Goal: Task Accomplishment & Management: Manage account settings

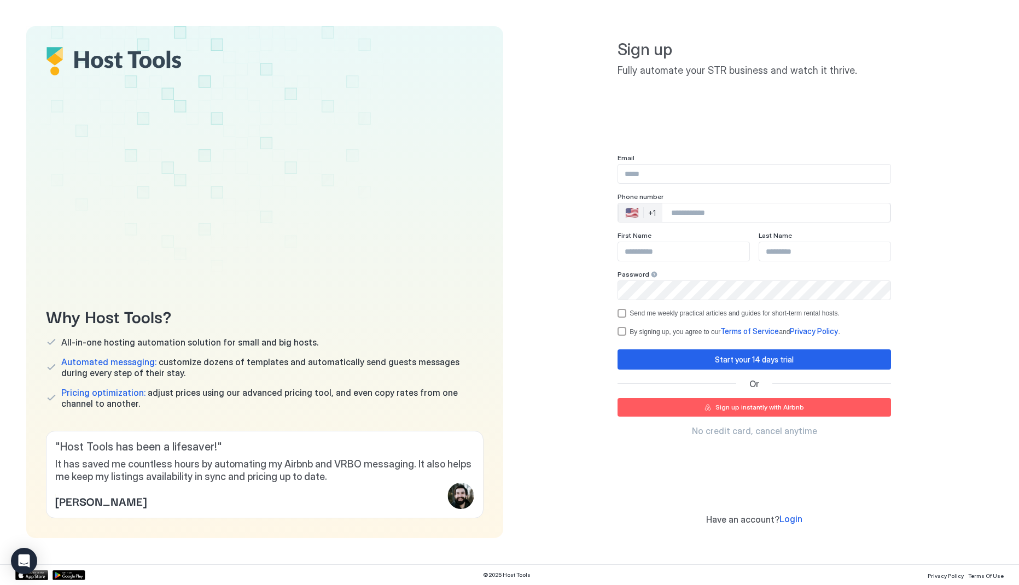
click at [792, 521] on span "Login" at bounding box center [790, 519] width 23 height 11
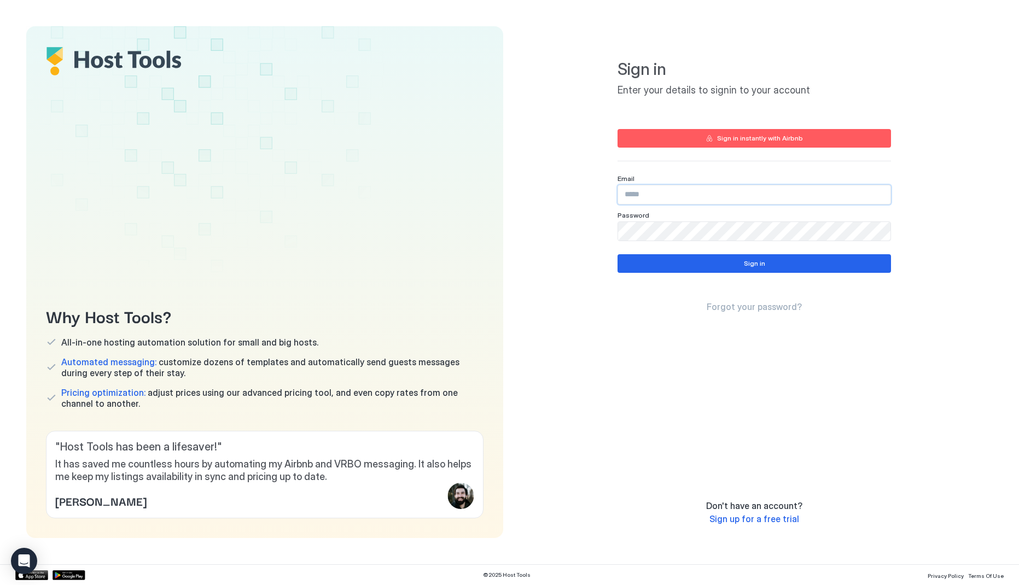
type input "**********"
click at [703, 261] on button "Sign in" at bounding box center [753, 263] width 273 height 19
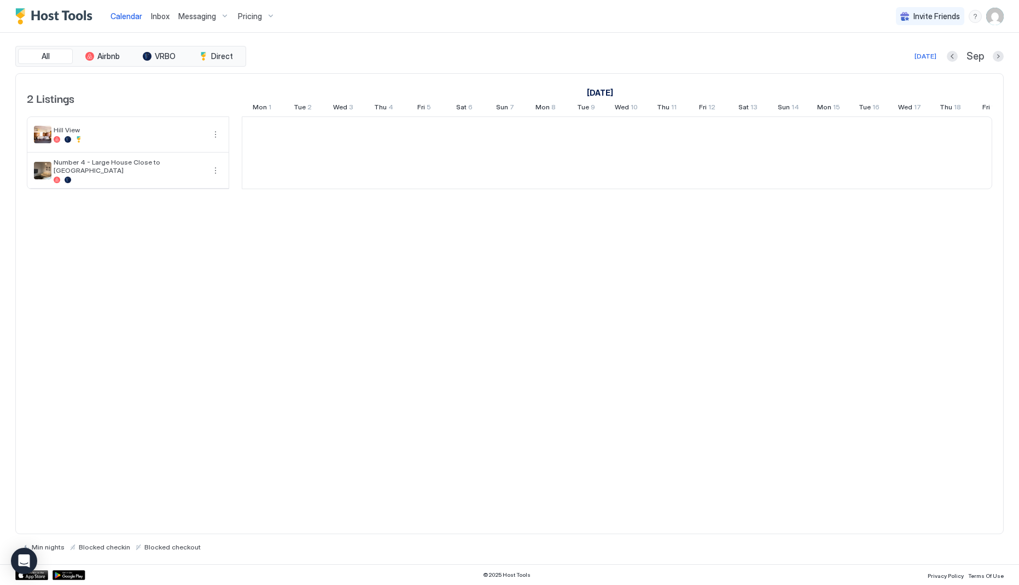
scroll to position [0, 608]
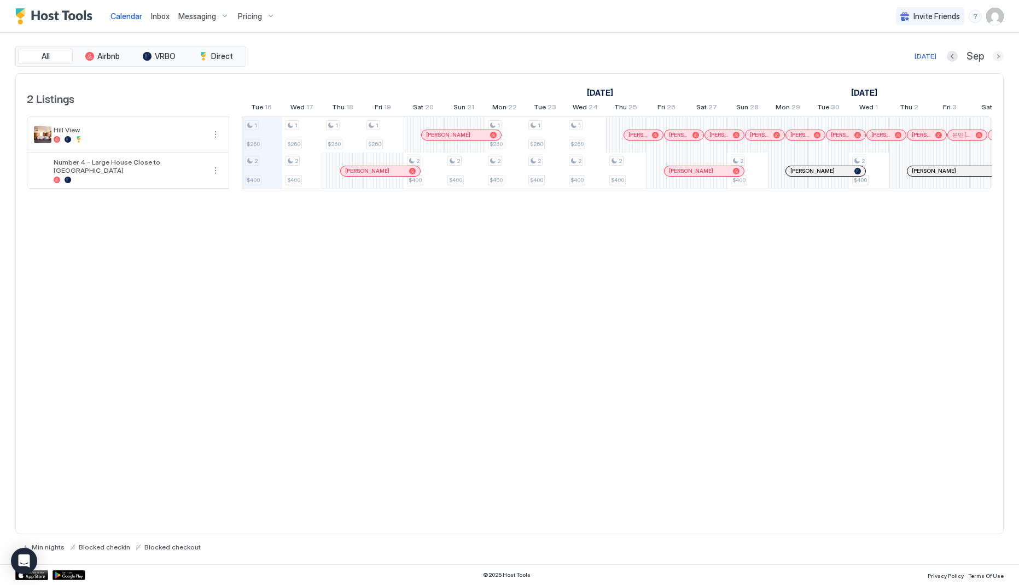
click at [996, 55] on button "Next month" at bounding box center [998, 56] width 11 height 11
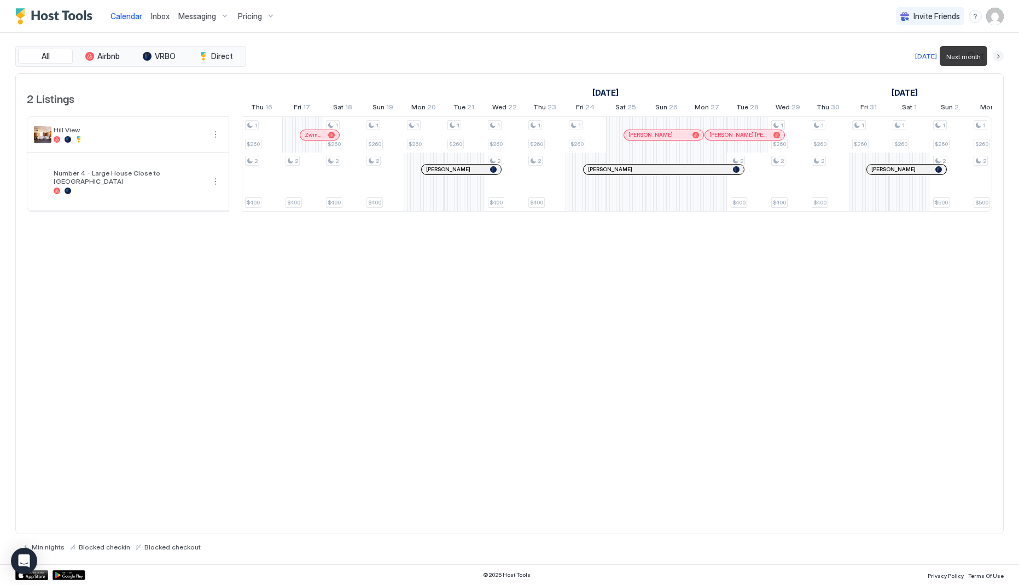
click at [997, 54] on button "Next month" at bounding box center [998, 56] width 11 height 11
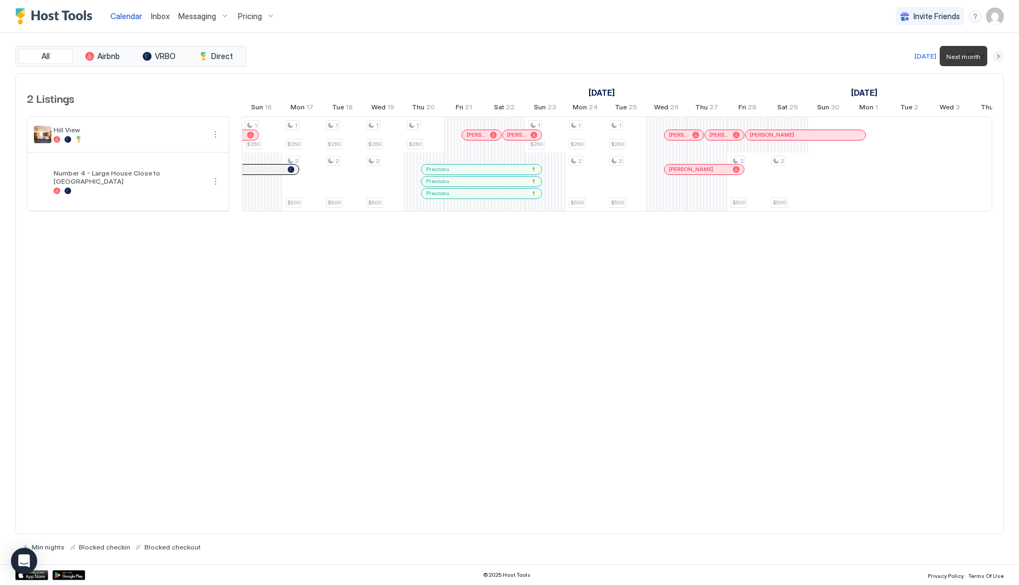
click at [997, 54] on button "Next month" at bounding box center [998, 56] width 11 height 11
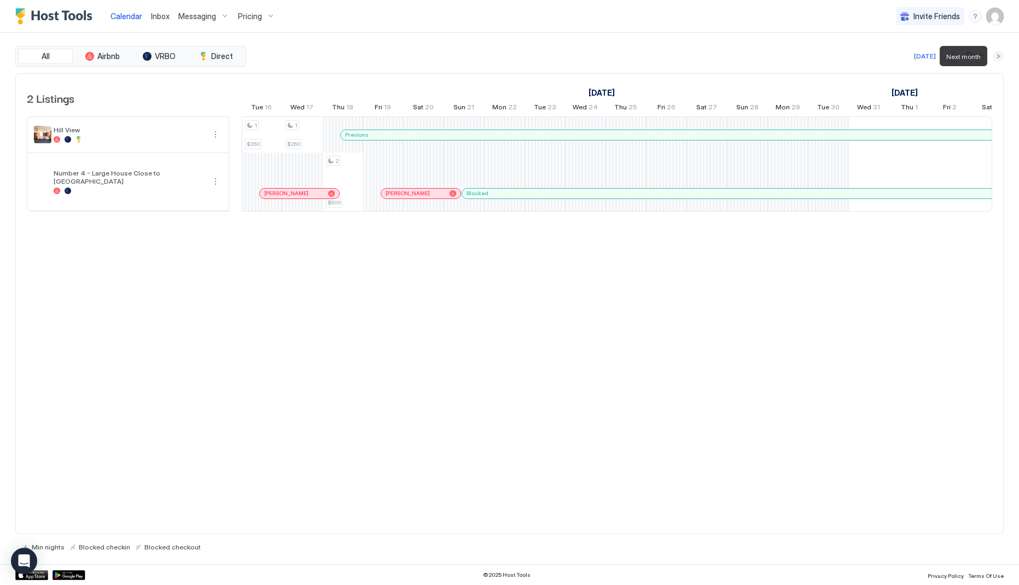
click at [997, 54] on button "Next month" at bounding box center [998, 56] width 11 height 11
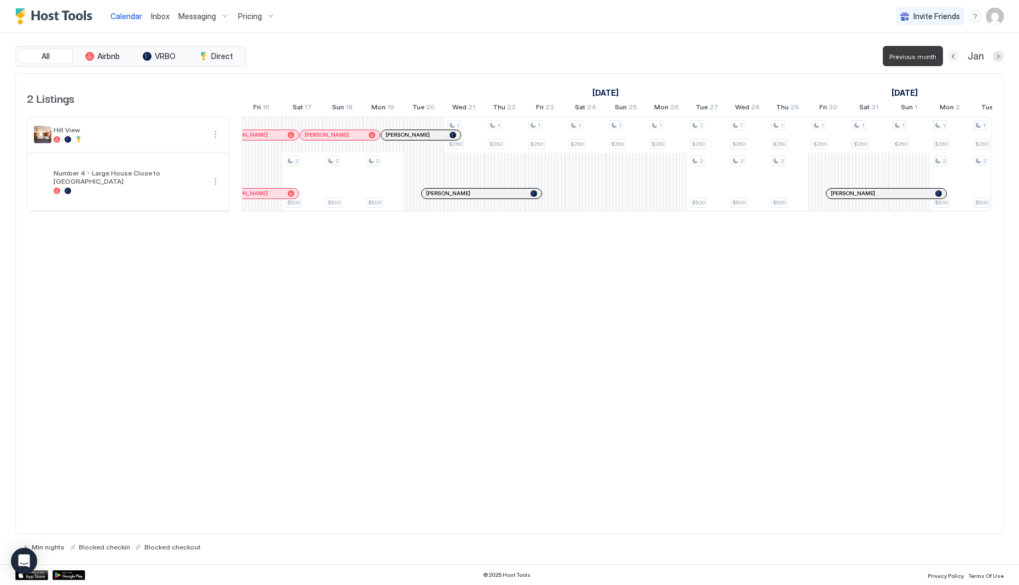
click at [957, 54] on button "Previous month" at bounding box center [953, 56] width 11 height 11
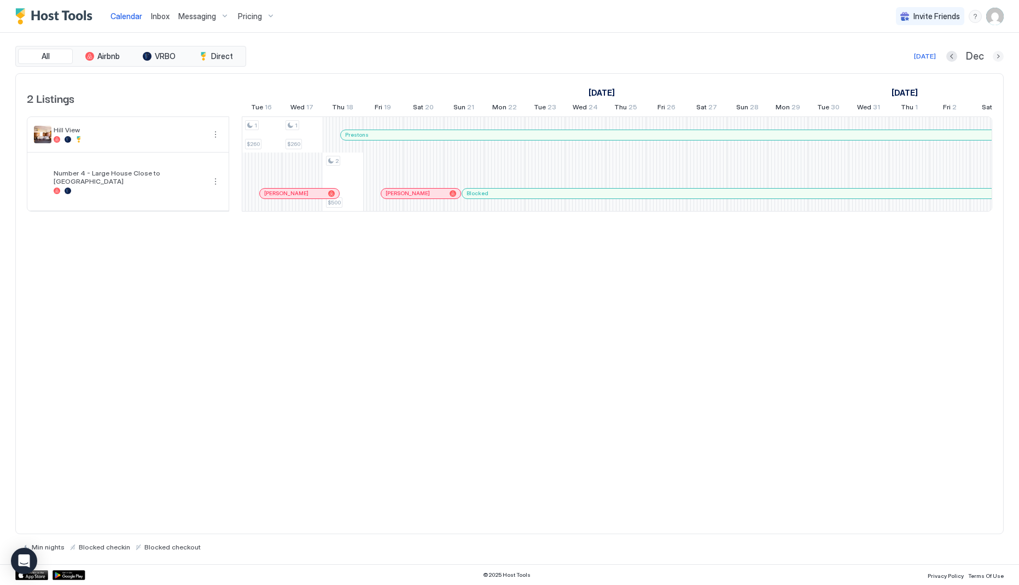
click at [998, 54] on button "Next month" at bounding box center [998, 56] width 11 height 11
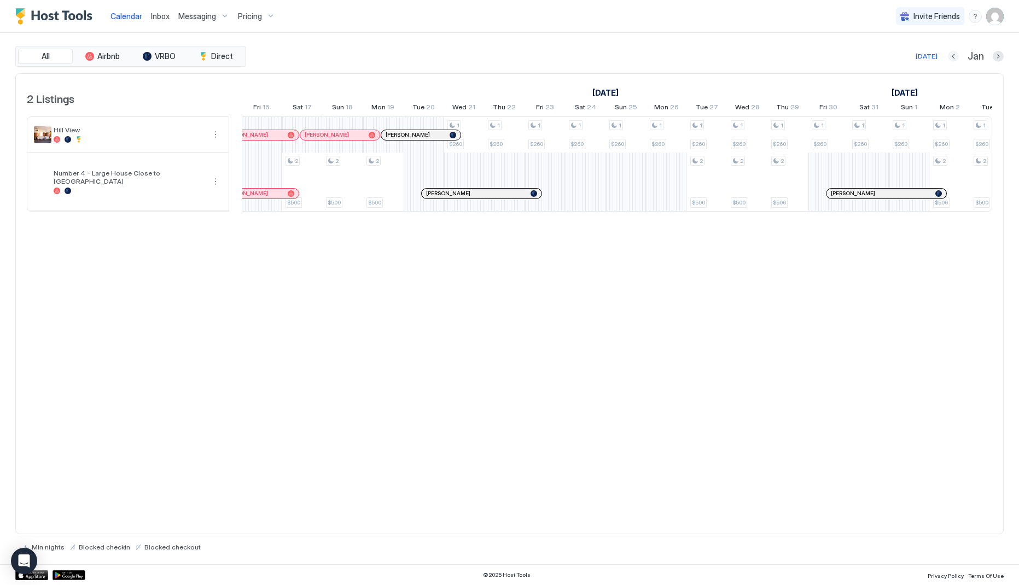
click at [953, 54] on button "Previous month" at bounding box center [953, 56] width 11 height 11
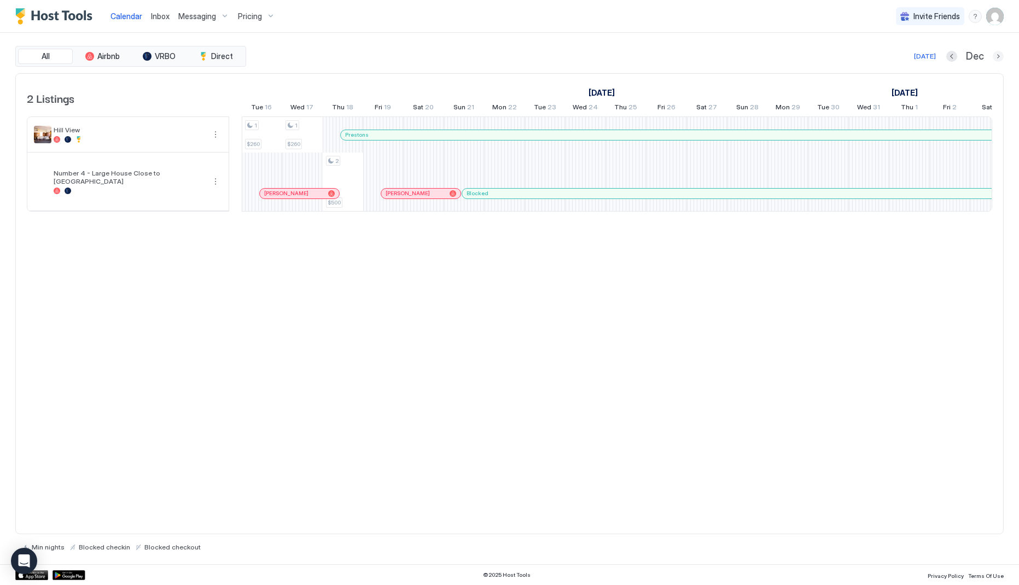
click at [1003, 58] on button "Next month" at bounding box center [998, 56] width 11 height 11
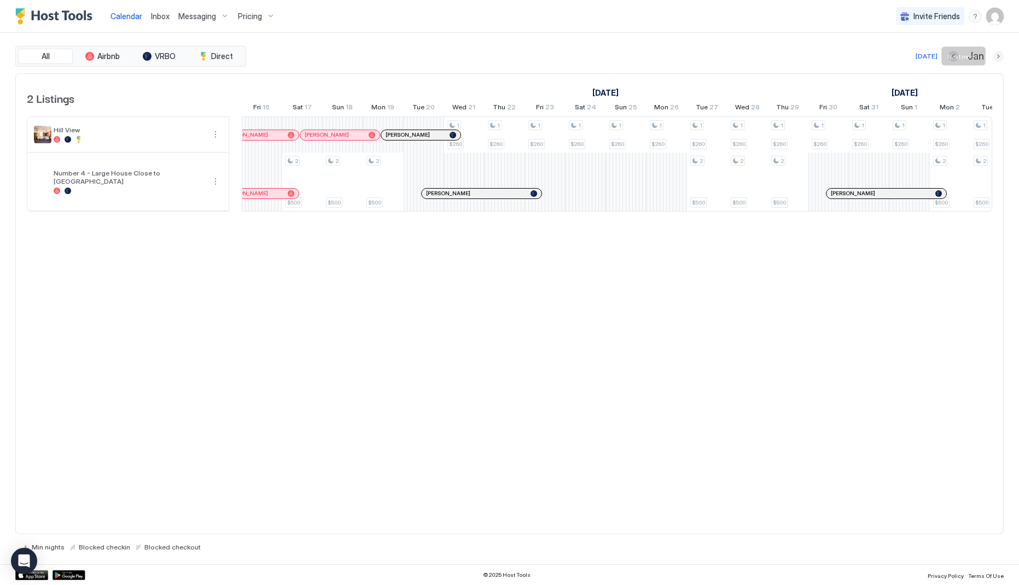
click at [996, 58] on button "Next month" at bounding box center [998, 56] width 11 height 11
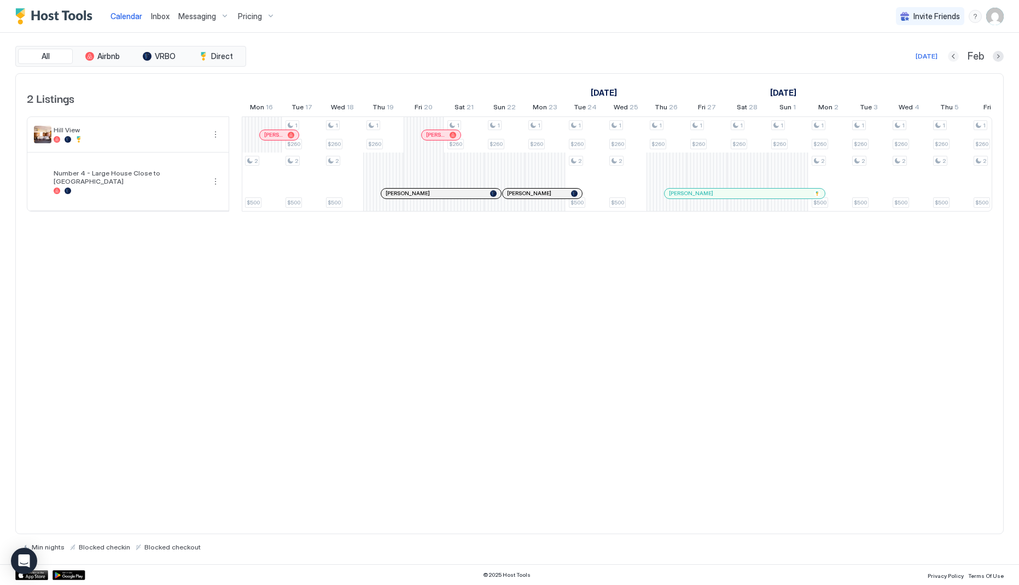
click at [957, 55] on button "Previous month" at bounding box center [953, 56] width 11 height 11
